Goal: Task Accomplishment & Management: Manage account settings

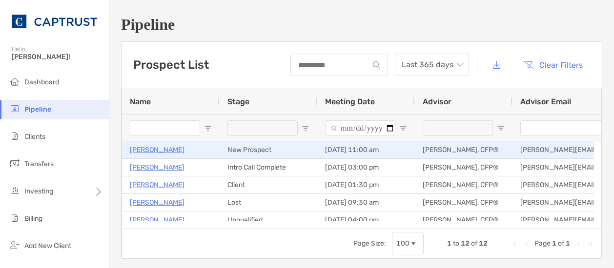
click at [151, 149] on p "[PERSON_NAME]" at bounding box center [157, 150] width 55 height 12
click at [149, 151] on p "[PERSON_NAME]" at bounding box center [157, 150] width 55 height 12
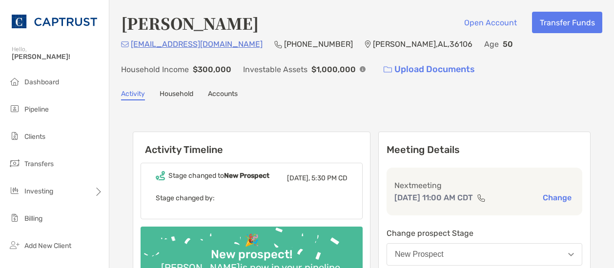
click at [157, 40] on p "tjhp36104@gmail.com" at bounding box center [197, 44] width 132 height 12
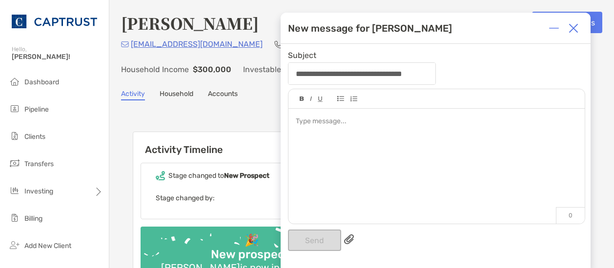
click at [573, 28] on img at bounding box center [573, 28] width 10 height 10
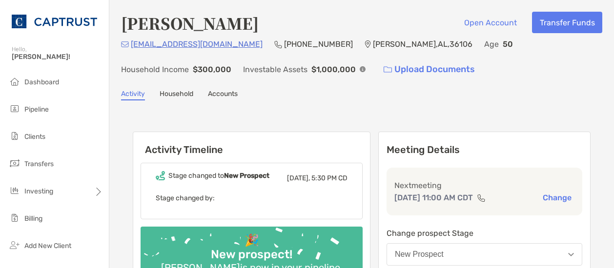
click at [138, 45] on p "tjhp36104@gmail.com" at bounding box center [197, 44] width 132 height 12
click at [143, 42] on p "tjhp36104@gmail.com" at bounding box center [197, 44] width 132 height 12
